Goal: Navigation & Orientation: Find specific page/section

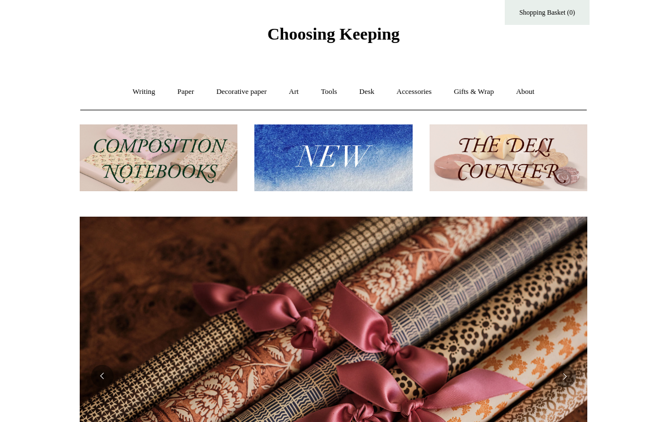
scroll to position [26, 0]
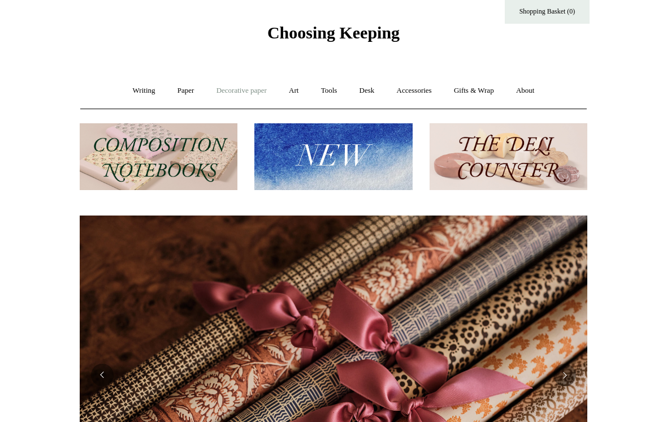
click at [245, 90] on link "Decorative paper +" at bounding box center [241, 91] width 71 height 30
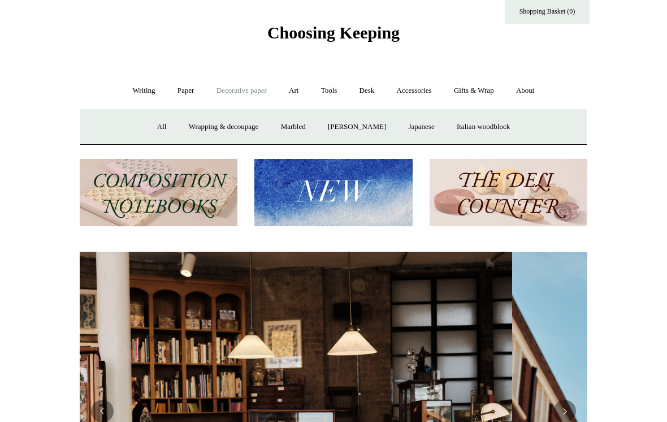
scroll to position [0, 0]
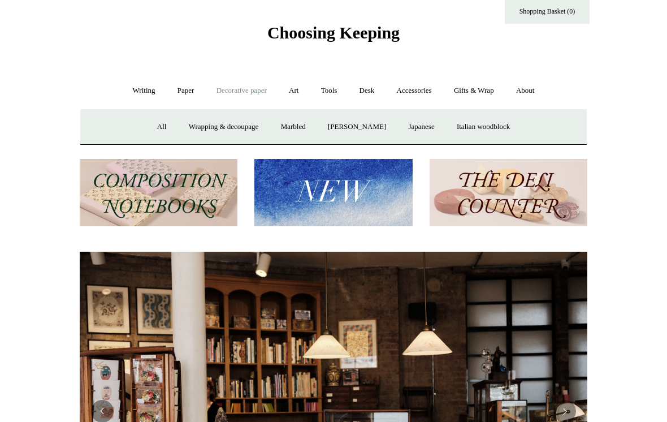
click at [242, 97] on link "Decorative paper -" at bounding box center [241, 91] width 71 height 30
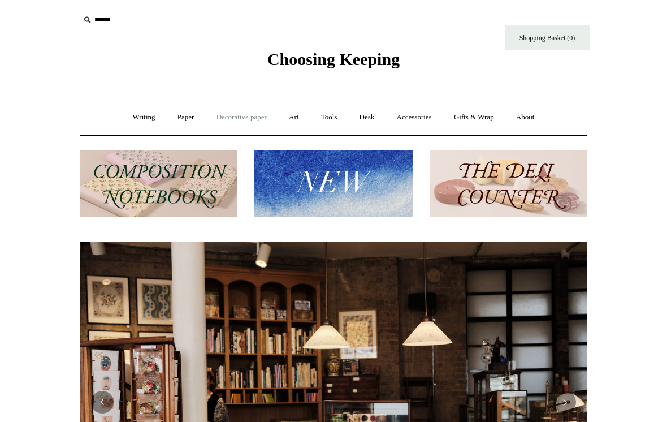
click at [247, 127] on link "Decorative paper +" at bounding box center [241, 117] width 71 height 30
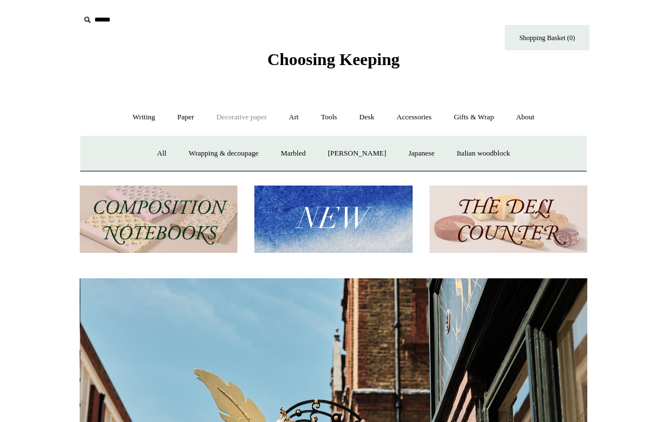
scroll to position [0, 508]
click at [356, 159] on link "[PERSON_NAME]" at bounding box center [357, 154] width 79 height 30
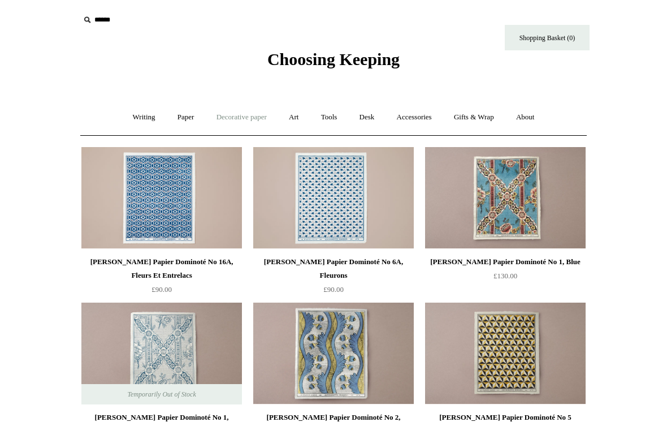
click at [250, 123] on link "Decorative paper +" at bounding box center [241, 117] width 71 height 30
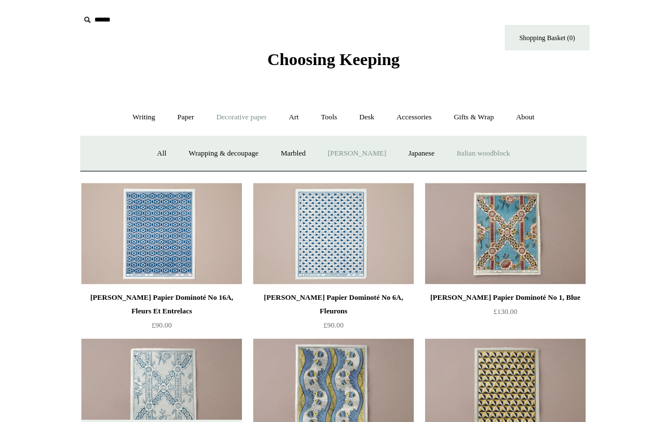
click at [498, 160] on link "Italian woodblock" at bounding box center [484, 154] width 74 height 30
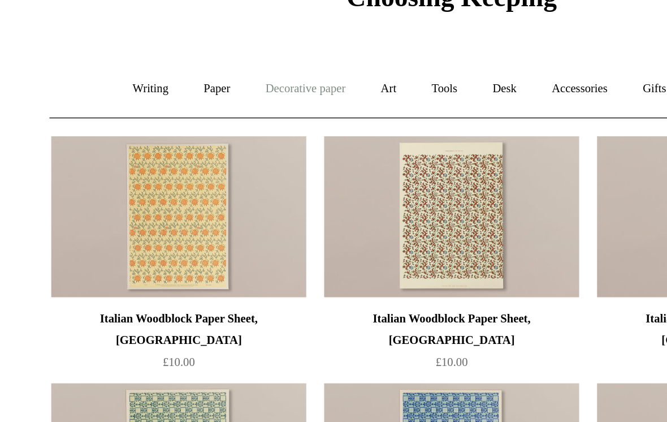
click at [206, 102] on link "Decorative paper +" at bounding box center [241, 117] width 71 height 30
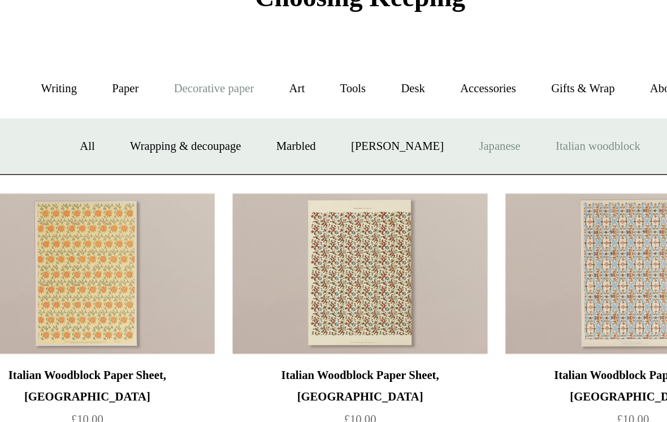
click at [398, 139] on link "Japanese" at bounding box center [421, 154] width 46 height 30
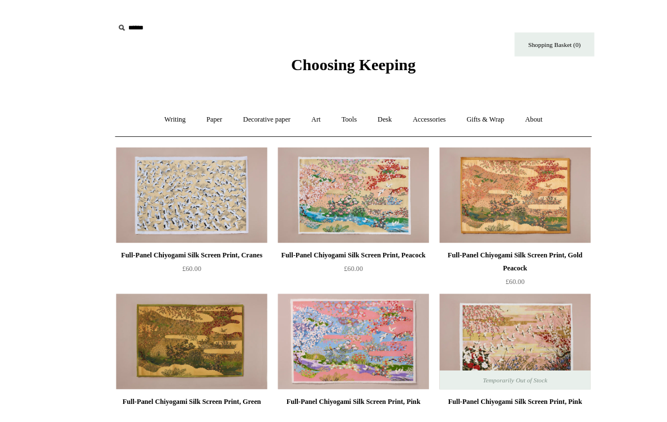
scroll to position [2, 0]
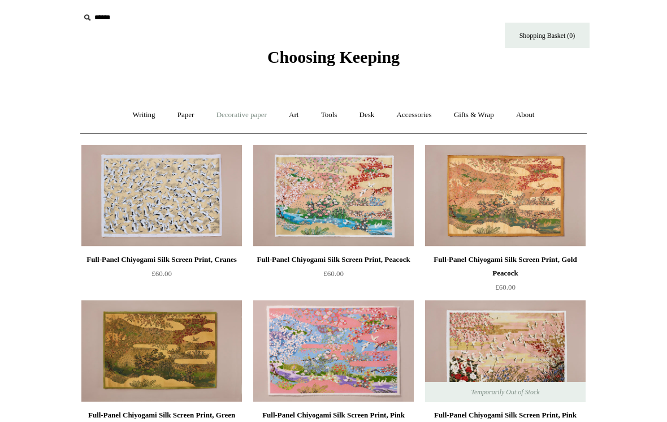
click at [256, 118] on link "Decorative paper +" at bounding box center [241, 115] width 71 height 30
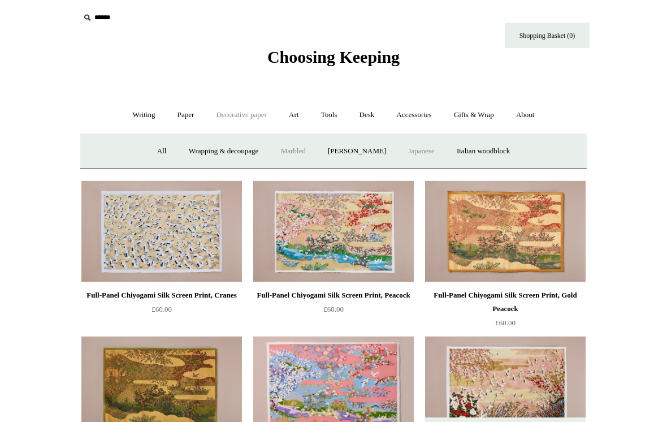
click at [296, 154] on link "Marbled" at bounding box center [293, 151] width 45 height 30
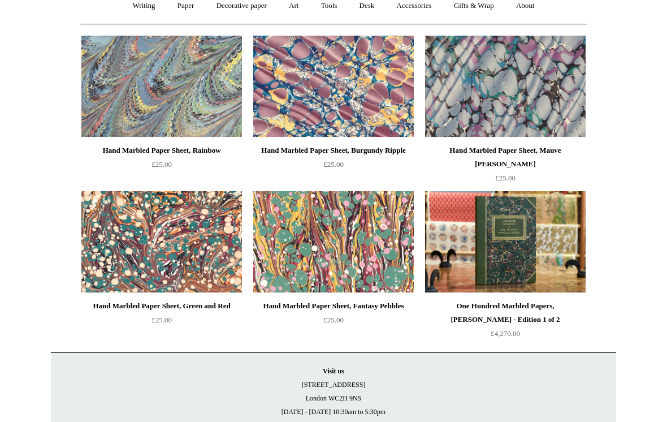
scroll to position [111, 0]
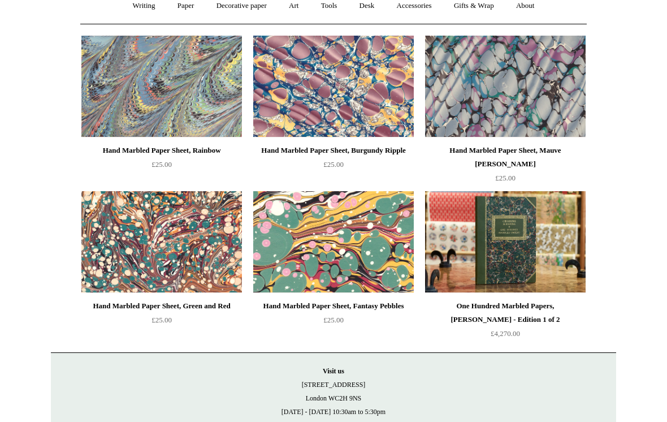
click at [377, 248] on img at bounding box center [333, 242] width 161 height 102
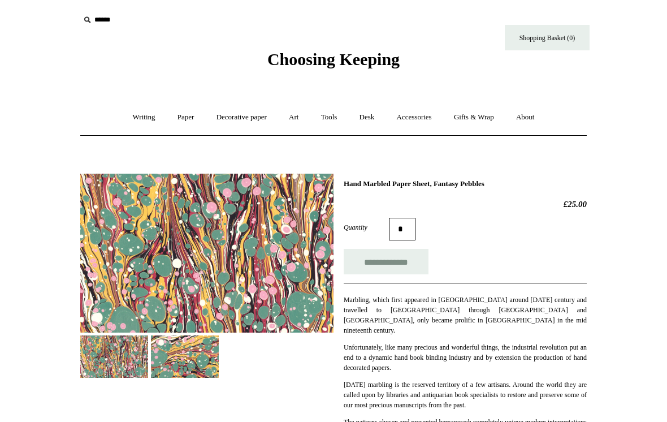
scroll to position [-2, 0]
click at [261, 126] on link "Decorative paper +" at bounding box center [241, 117] width 71 height 30
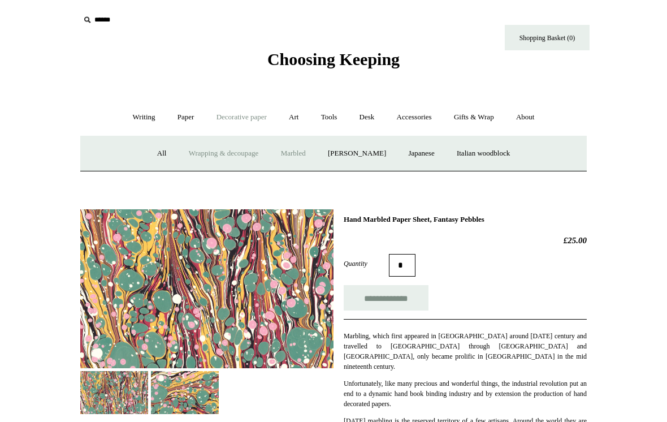
click at [234, 157] on link "Wrapping & decoupage" at bounding box center [224, 154] width 90 height 30
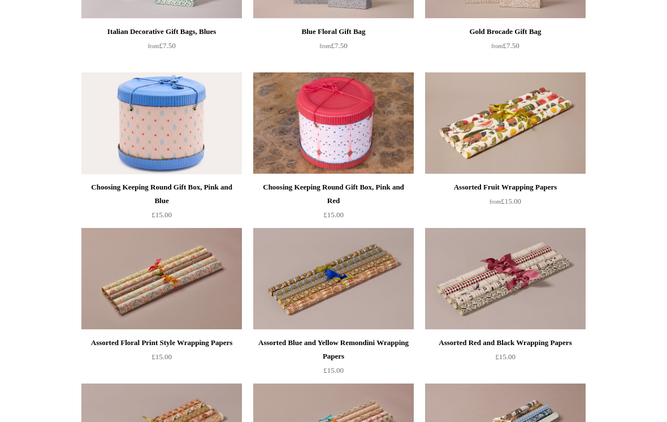
scroll to position [387, 0]
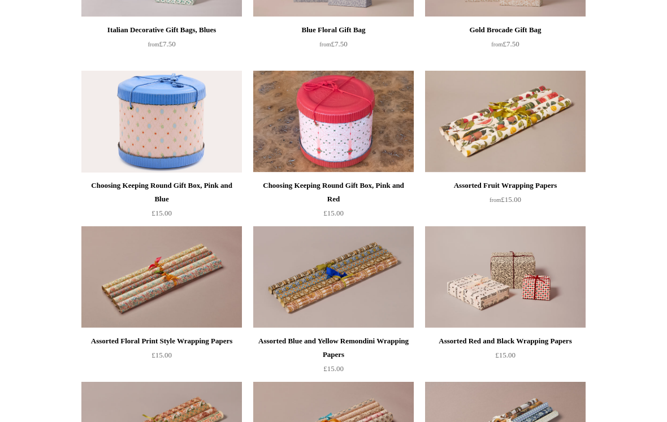
click at [530, 235] on img at bounding box center [505, 277] width 161 height 102
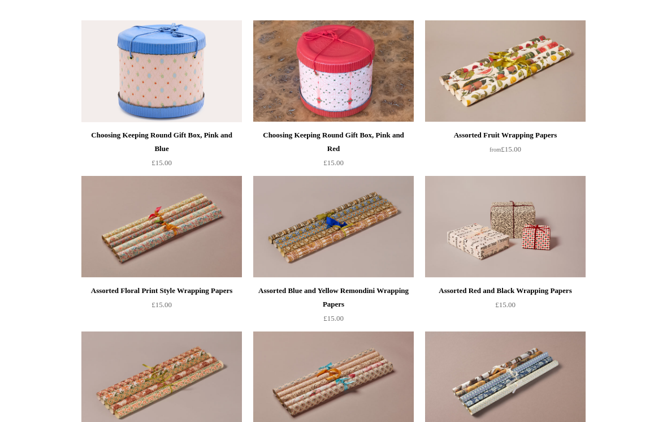
scroll to position [438, 0]
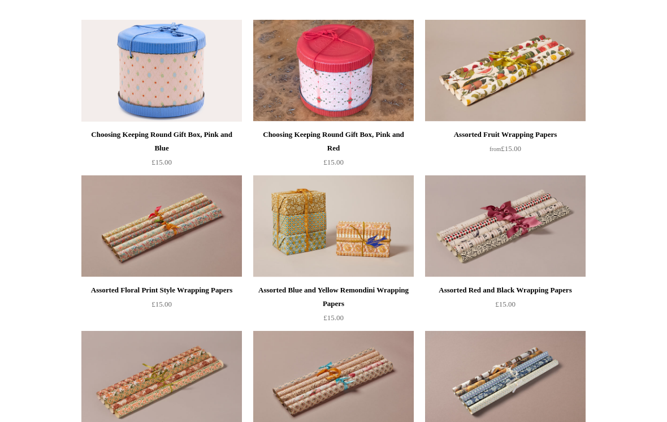
click at [356, 226] on img at bounding box center [333, 227] width 161 height 102
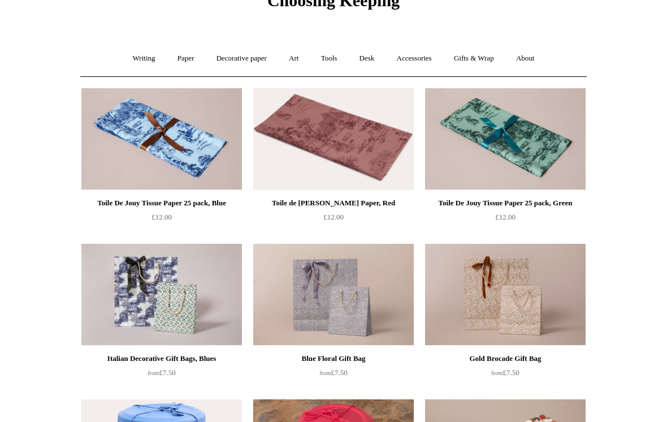
scroll to position [0, 0]
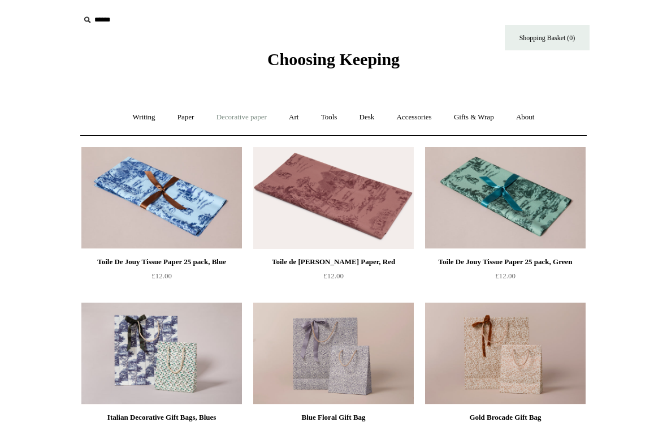
click at [253, 124] on link "Decorative paper +" at bounding box center [241, 117] width 71 height 30
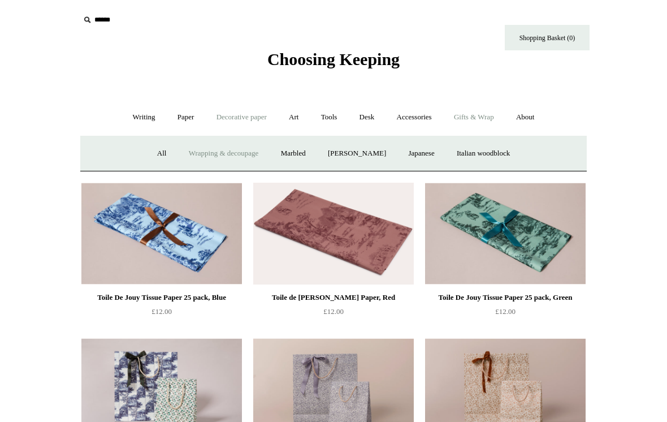
click at [484, 121] on link "Gifts & Wrap +" at bounding box center [474, 117] width 61 height 30
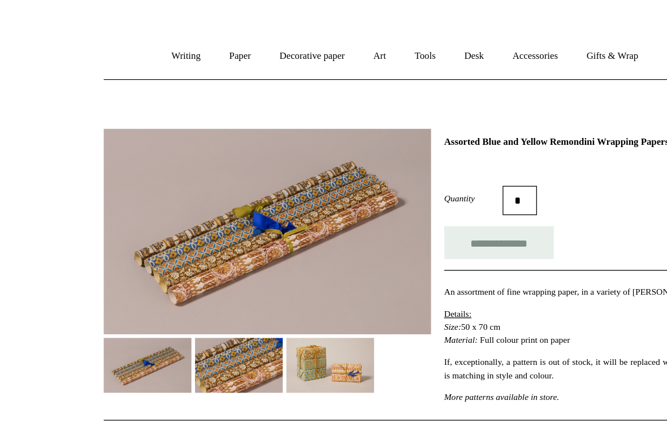
click at [184, 335] on img at bounding box center [185, 356] width 68 height 42
